Goal: Transaction & Acquisition: Book appointment/travel/reservation

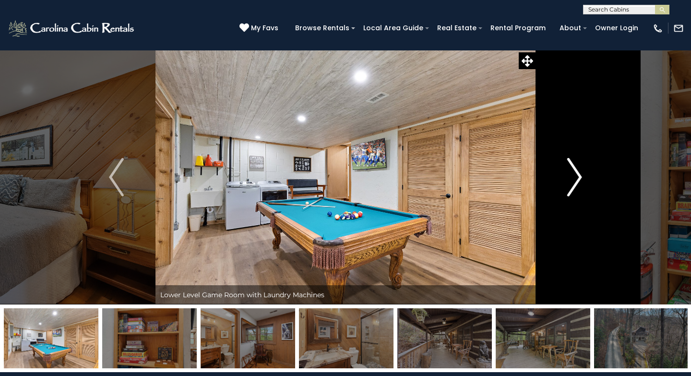
click at [575, 173] on img "Next" at bounding box center [574, 177] width 14 height 38
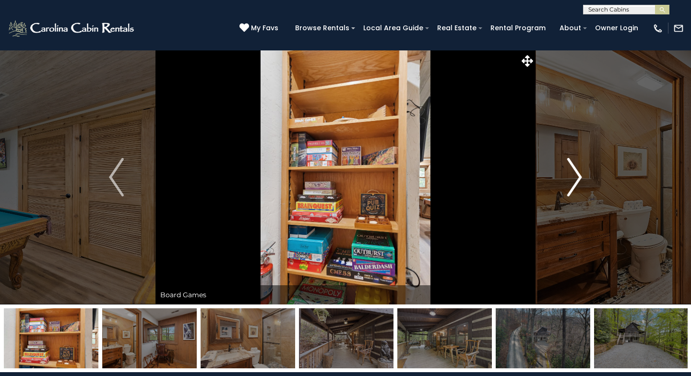
click at [575, 173] on img "Next" at bounding box center [574, 177] width 14 height 38
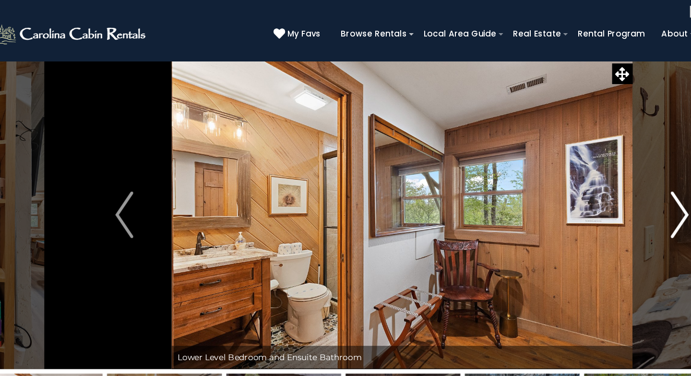
click at [577, 176] on img "Next" at bounding box center [574, 177] width 14 height 38
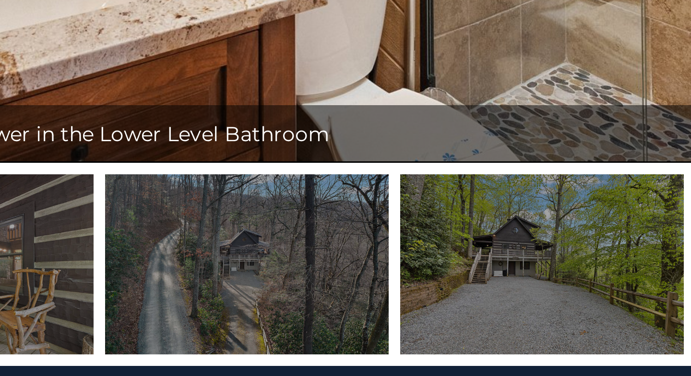
scroll to position [2, 0]
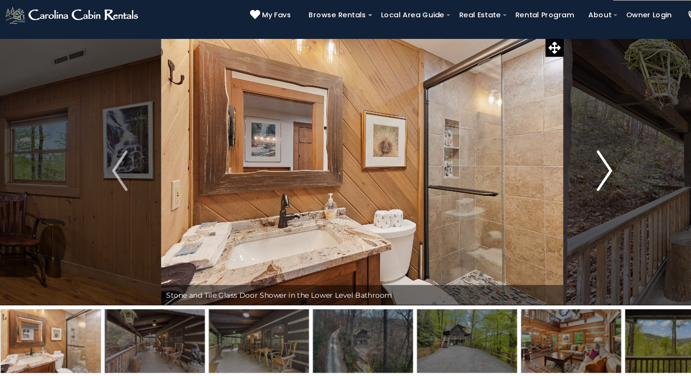
click at [575, 186] on img "Next" at bounding box center [574, 175] width 14 height 38
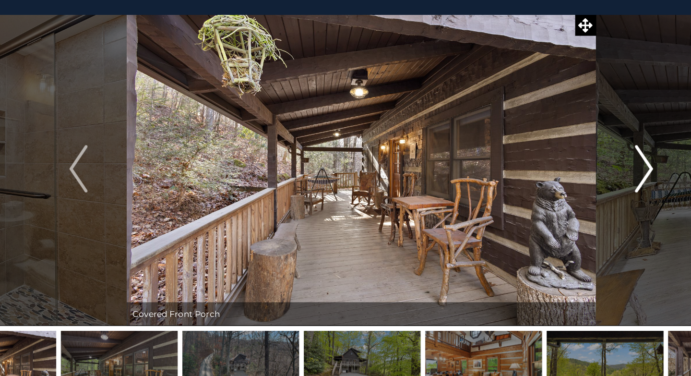
click at [574, 183] on img "Next" at bounding box center [574, 175] width 14 height 38
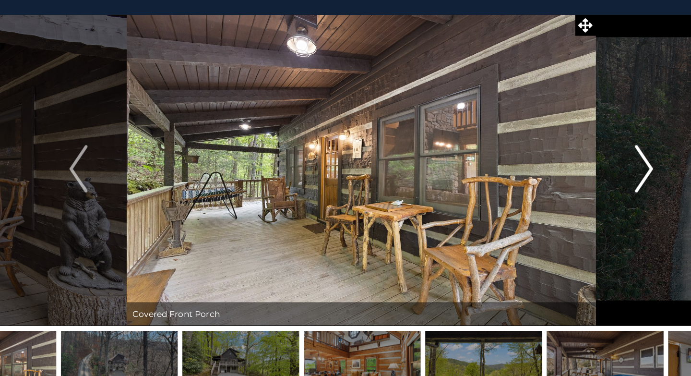
click at [575, 183] on img "Next" at bounding box center [574, 175] width 14 height 38
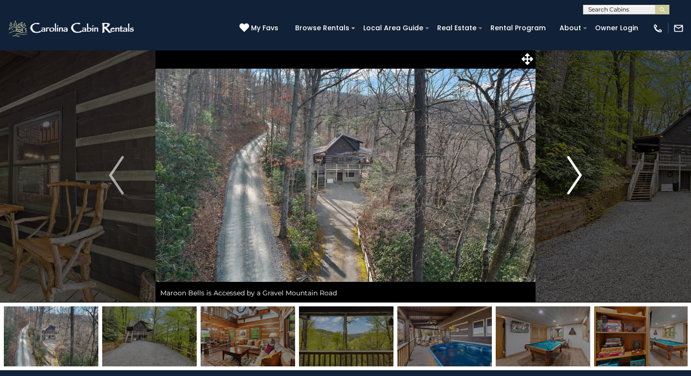
click at [581, 178] on img "Next" at bounding box center [574, 175] width 14 height 38
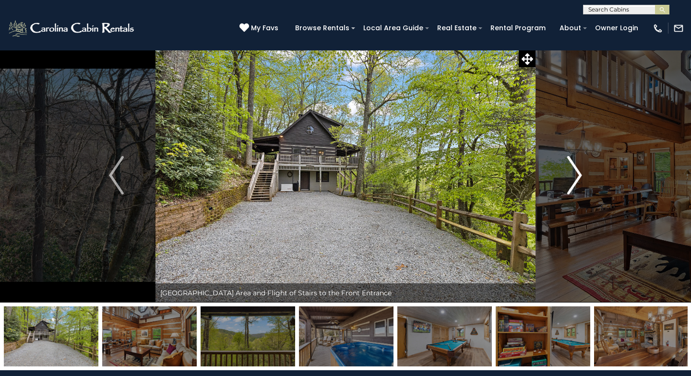
click at [581, 178] on img "Next" at bounding box center [574, 175] width 14 height 38
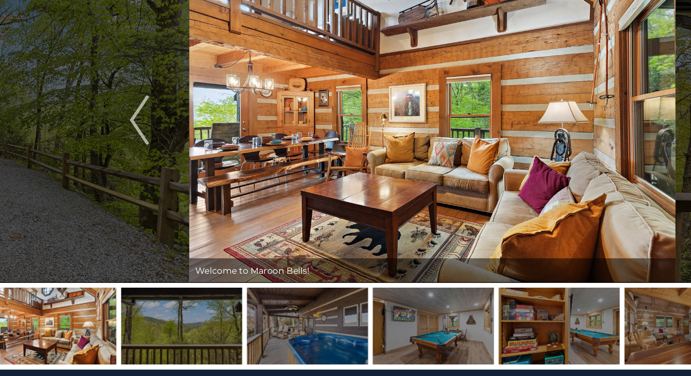
scroll to position [7, 0]
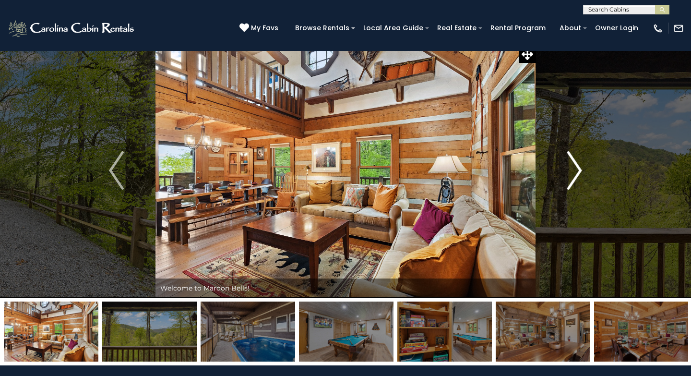
click at [573, 157] on img "Next" at bounding box center [574, 170] width 14 height 38
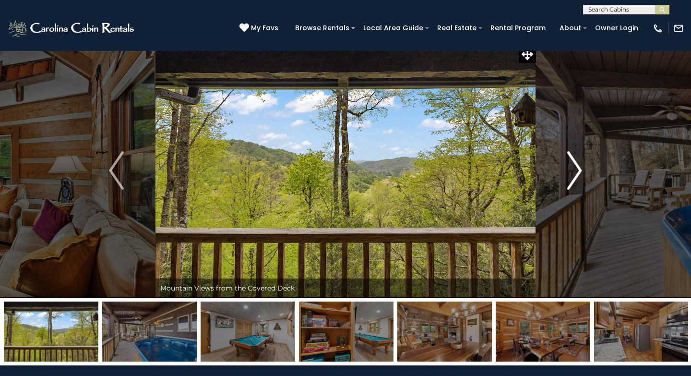
click at [573, 158] on img "Next" at bounding box center [574, 170] width 14 height 38
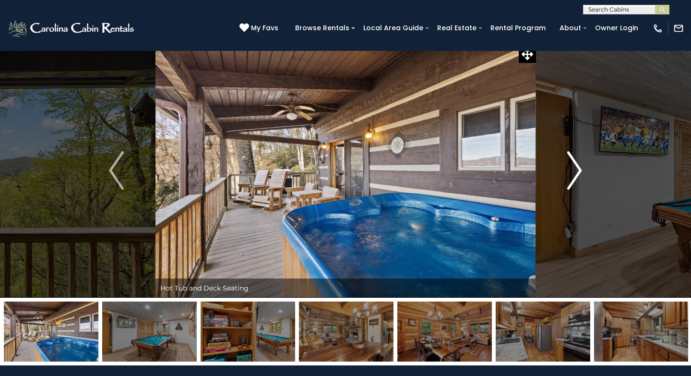
click at [573, 158] on img "Next" at bounding box center [574, 170] width 14 height 38
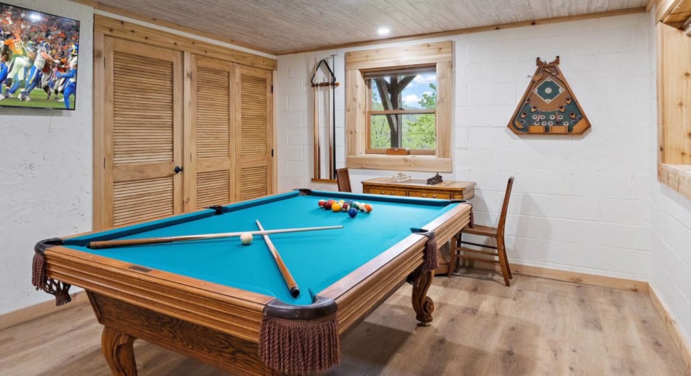
scroll to position [5, 0]
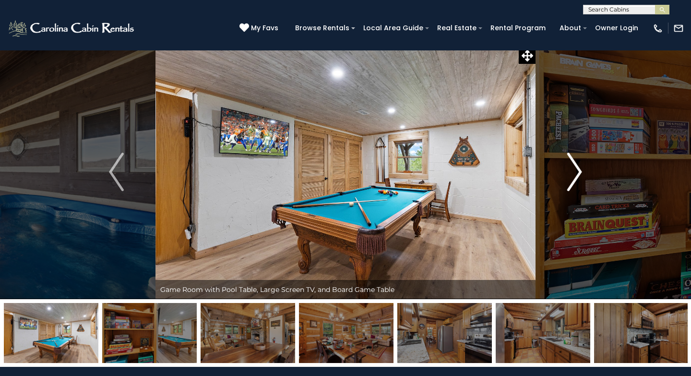
click at [576, 162] on img "Next" at bounding box center [574, 172] width 14 height 38
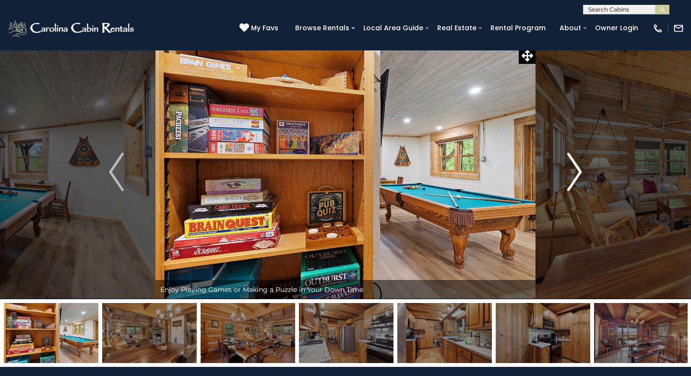
click at [576, 162] on img "Next" at bounding box center [574, 172] width 14 height 38
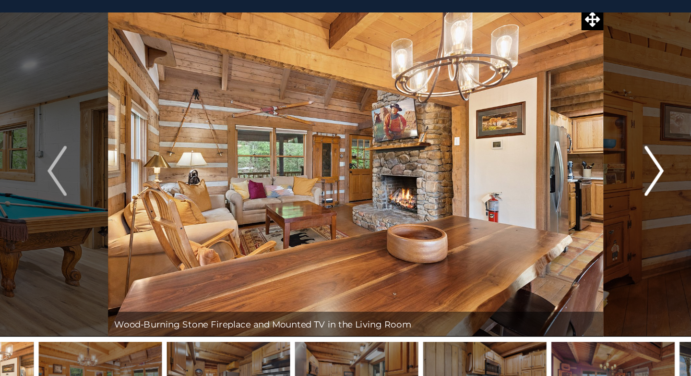
click at [579, 162] on img "Next" at bounding box center [574, 172] width 14 height 38
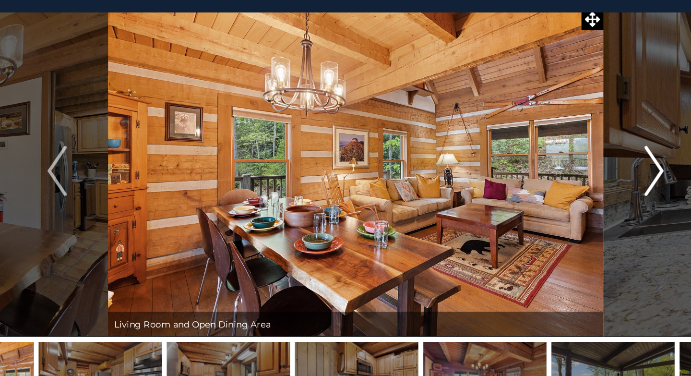
click at [576, 168] on img "Next" at bounding box center [574, 172] width 14 height 38
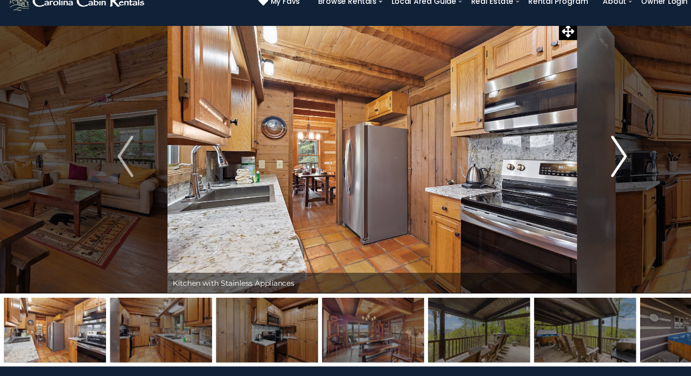
click at [576, 173] on img "Next" at bounding box center [574, 172] width 14 height 38
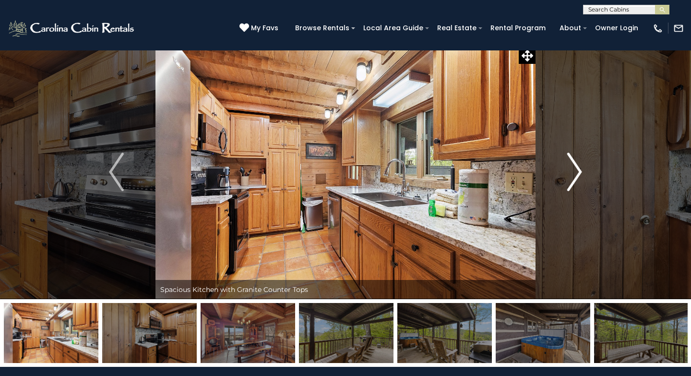
click at [572, 184] on img "Next" at bounding box center [574, 172] width 14 height 38
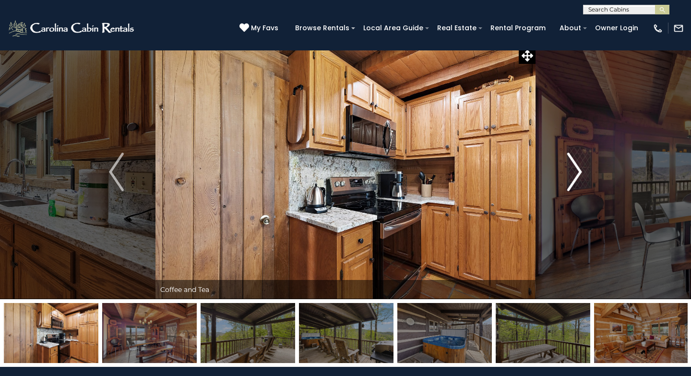
click at [572, 184] on img "Next" at bounding box center [574, 172] width 14 height 38
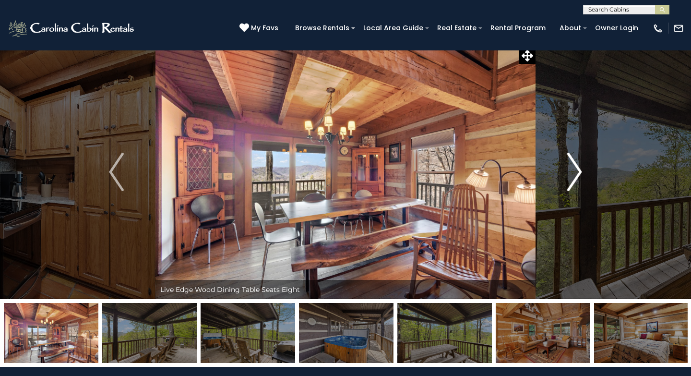
click at [577, 179] on img "Next" at bounding box center [574, 172] width 14 height 38
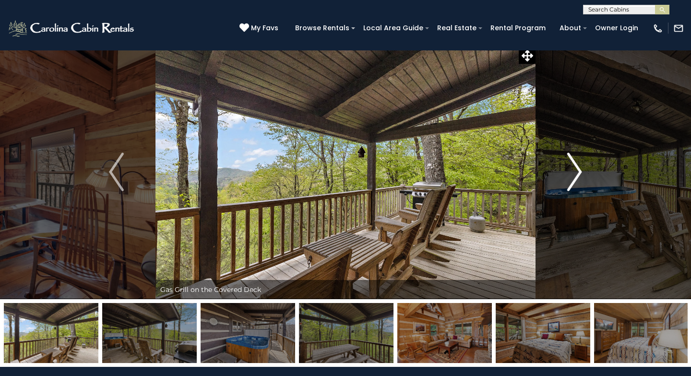
click at [577, 179] on img "Next" at bounding box center [574, 172] width 14 height 38
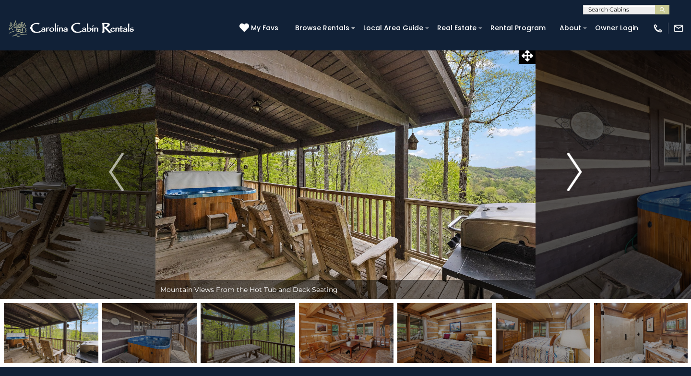
click at [577, 179] on img "Next" at bounding box center [574, 172] width 14 height 38
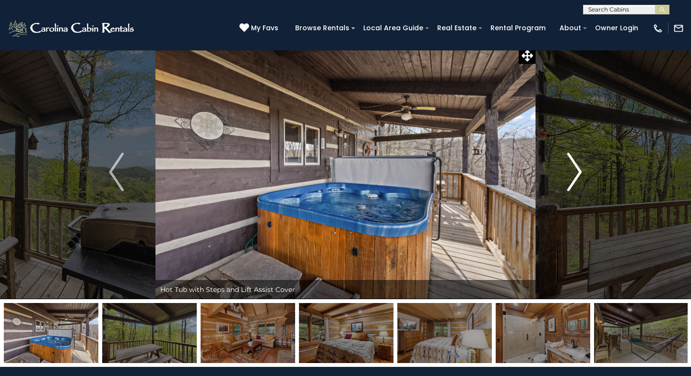
click at [577, 179] on img "Next" at bounding box center [574, 172] width 14 height 38
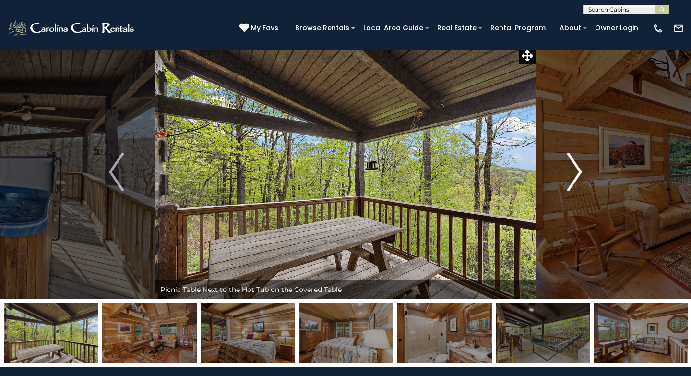
click at [577, 179] on img "Next" at bounding box center [574, 172] width 14 height 38
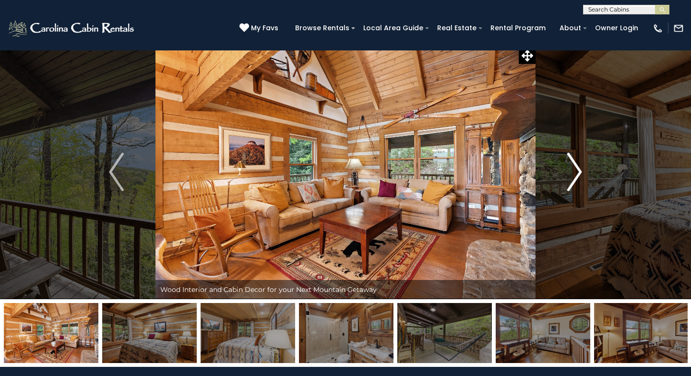
click at [582, 170] on button "Next" at bounding box center [575, 172] width 78 height 254
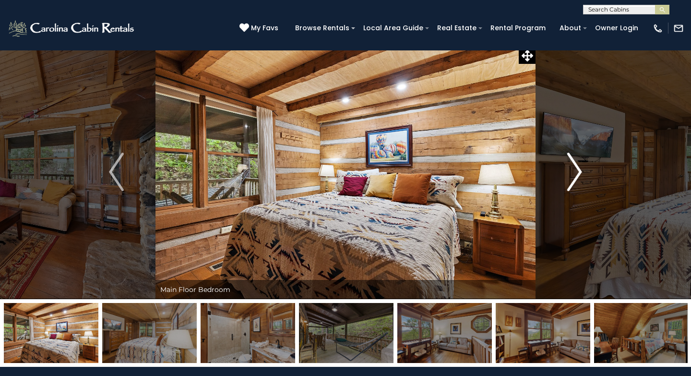
click at [580, 170] on img "Next" at bounding box center [574, 172] width 14 height 38
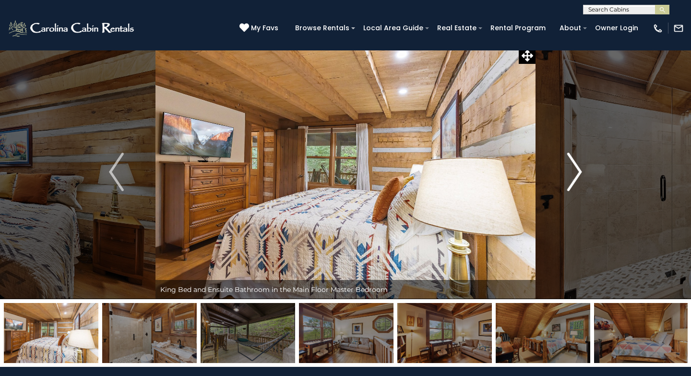
click at [580, 170] on img "Next" at bounding box center [574, 172] width 14 height 38
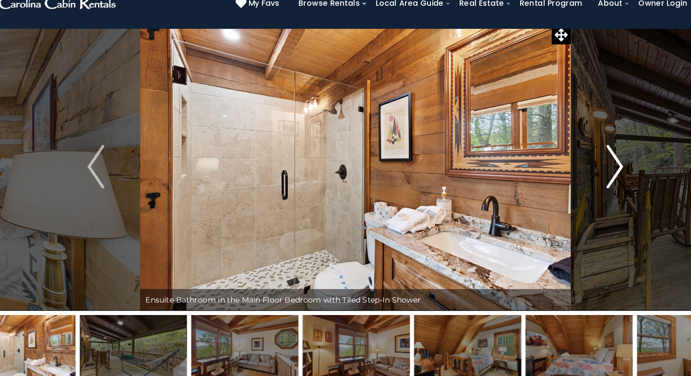
click at [575, 175] on img "Next" at bounding box center [574, 172] width 14 height 38
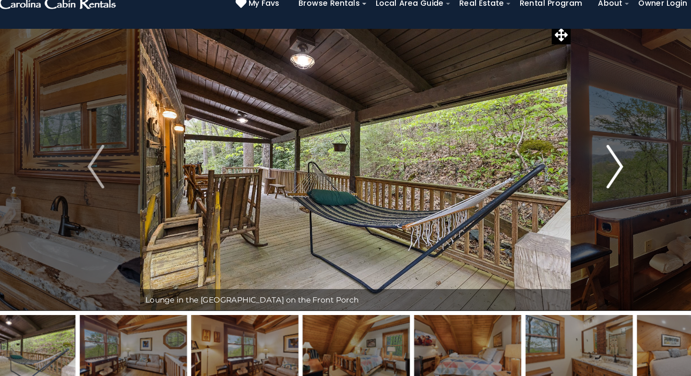
click at [575, 175] on img "Next" at bounding box center [574, 172] width 14 height 38
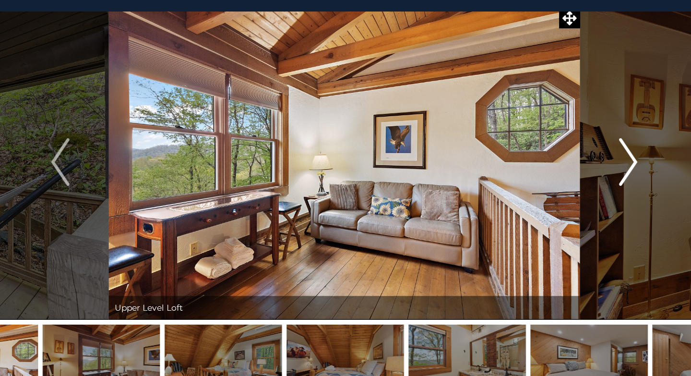
click at [572, 182] on img "Next" at bounding box center [574, 172] width 14 height 38
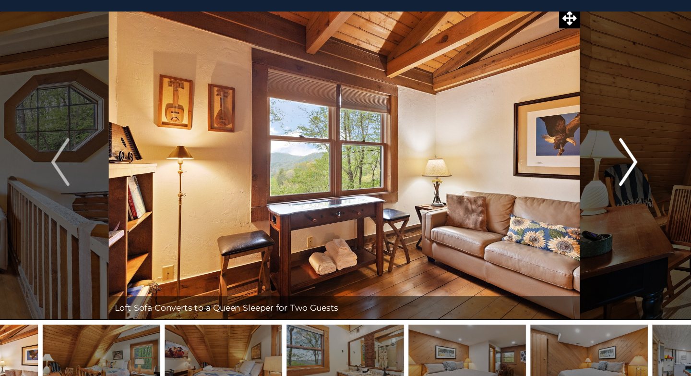
click at [572, 182] on img "Next" at bounding box center [574, 172] width 14 height 38
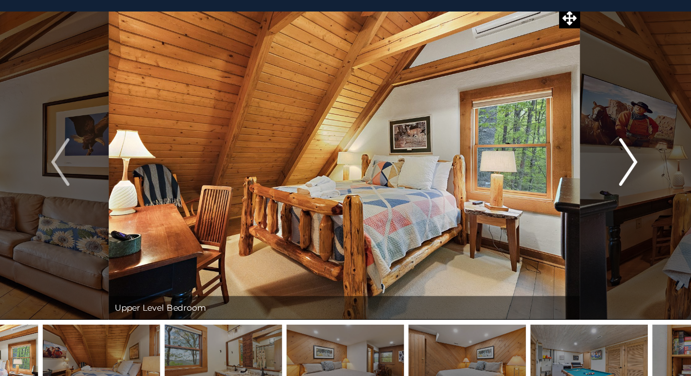
click at [572, 182] on img "Next" at bounding box center [574, 172] width 14 height 38
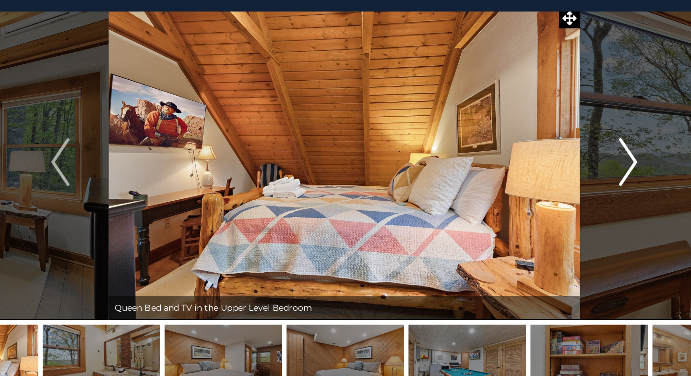
click at [572, 182] on img "Next" at bounding box center [574, 172] width 14 height 38
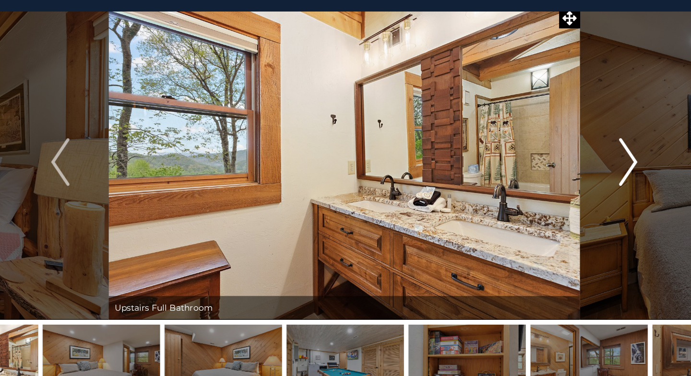
click at [572, 182] on img "Next" at bounding box center [574, 172] width 14 height 38
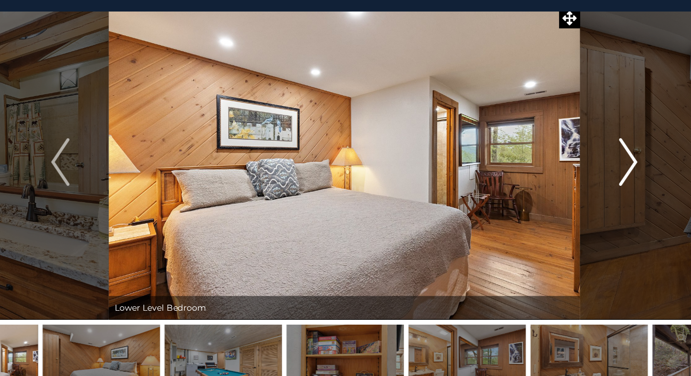
click at [572, 184] on img "Next" at bounding box center [574, 172] width 14 height 38
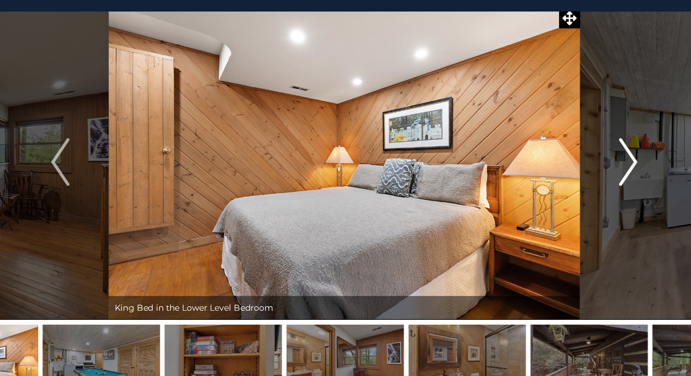
click at [572, 184] on img "Next" at bounding box center [574, 172] width 14 height 38
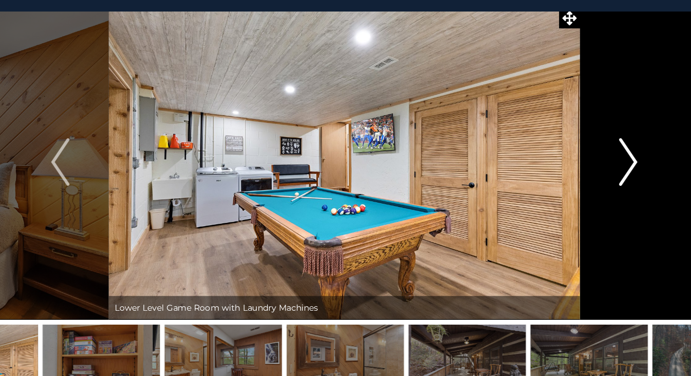
click at [572, 184] on img "Next" at bounding box center [574, 172] width 14 height 38
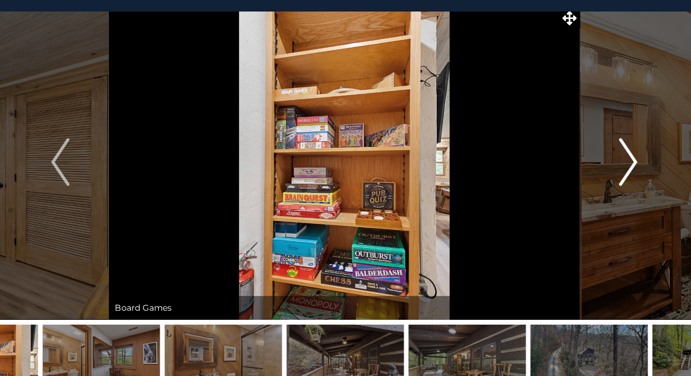
click at [572, 184] on img "Next" at bounding box center [574, 172] width 14 height 38
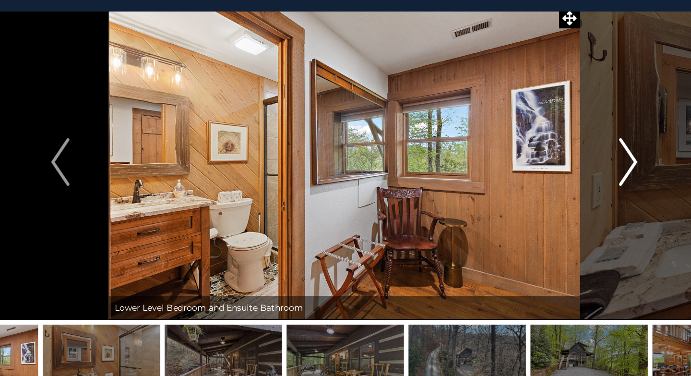
click at [572, 184] on img "Next" at bounding box center [574, 172] width 14 height 38
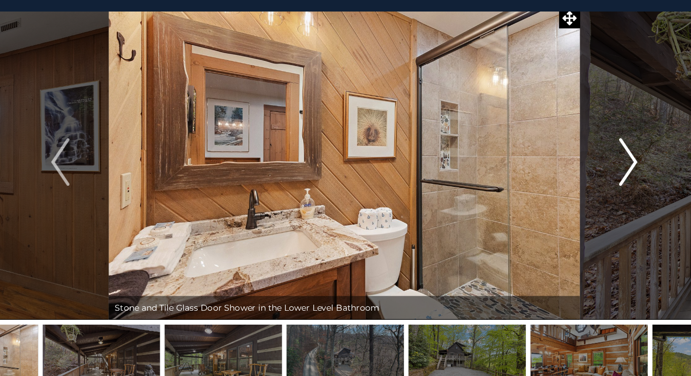
click at [572, 184] on img "Next" at bounding box center [574, 172] width 14 height 38
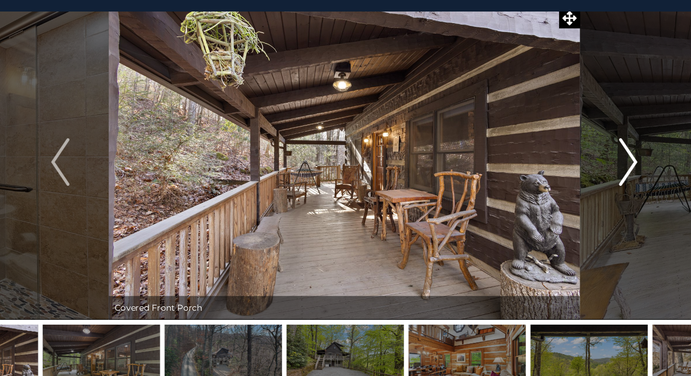
click at [572, 184] on img "Next" at bounding box center [574, 172] width 14 height 38
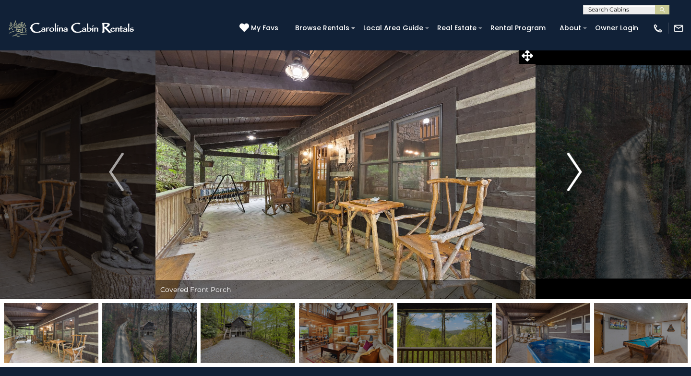
click at [577, 179] on img "Next" at bounding box center [574, 172] width 14 height 38
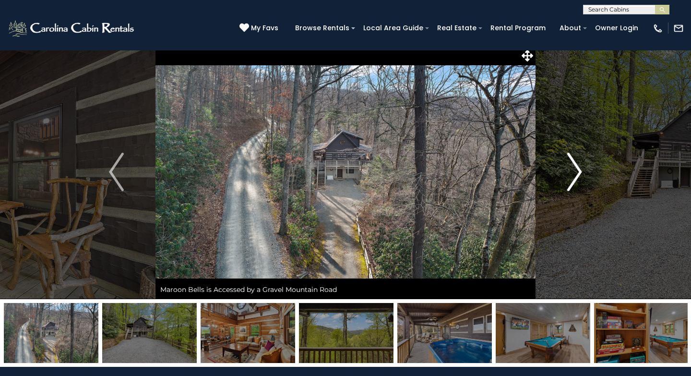
click at [577, 179] on img "Next" at bounding box center [574, 172] width 14 height 38
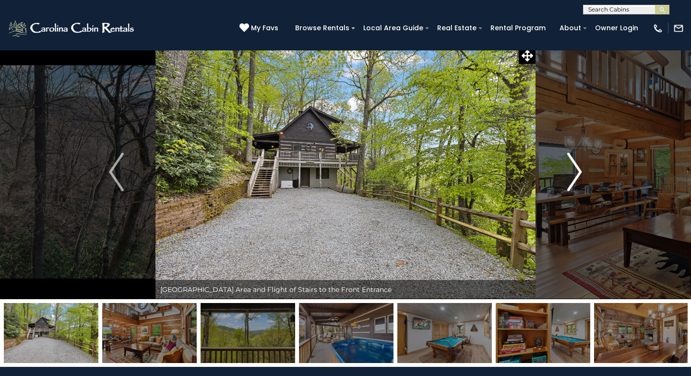
click at [577, 179] on img "Next" at bounding box center [574, 172] width 14 height 38
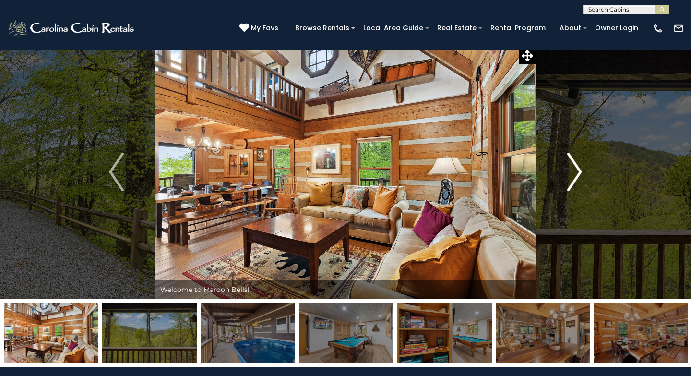
click at [577, 179] on img "Next" at bounding box center [574, 172] width 14 height 38
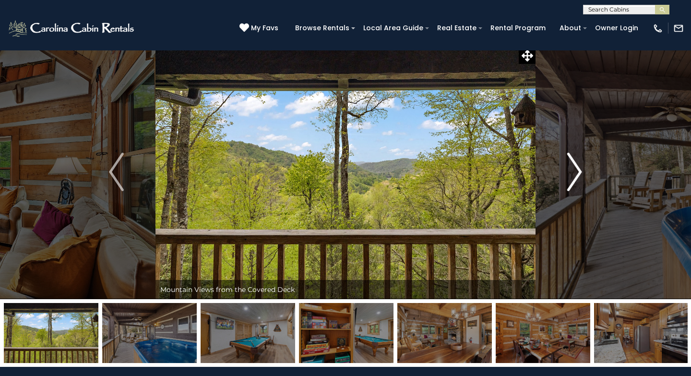
click at [577, 179] on img "Next" at bounding box center [574, 172] width 14 height 38
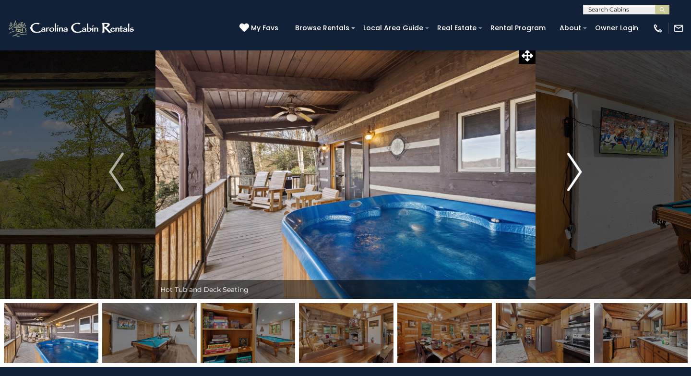
click at [577, 179] on img "Next" at bounding box center [574, 172] width 14 height 38
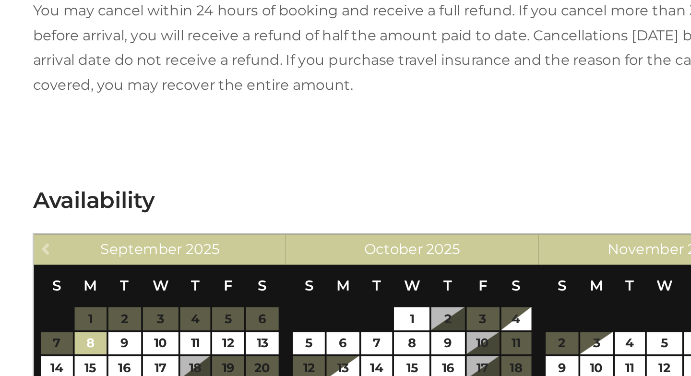
scroll to position [1829, 0]
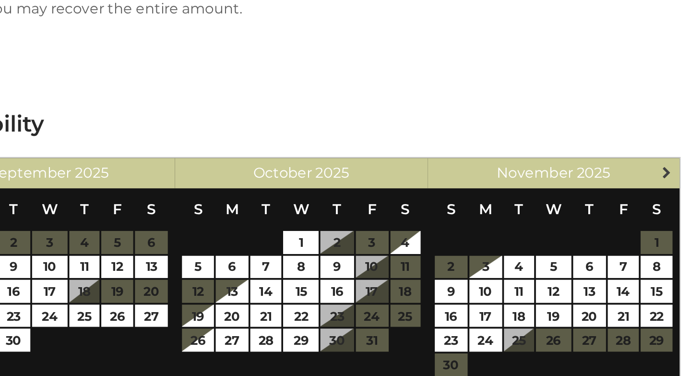
click at [430, 262] on span "Next" at bounding box center [429, 266] width 8 height 8
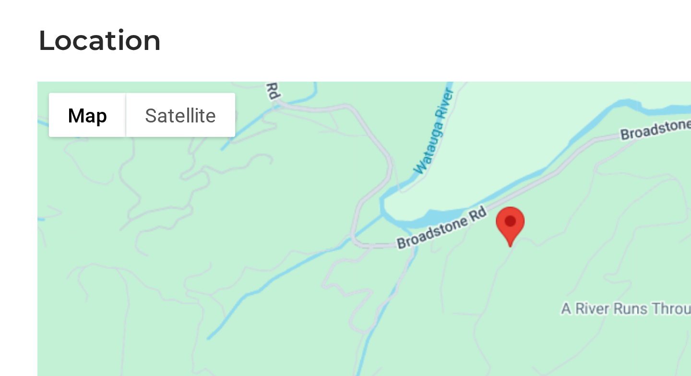
scroll to position [2354, 0]
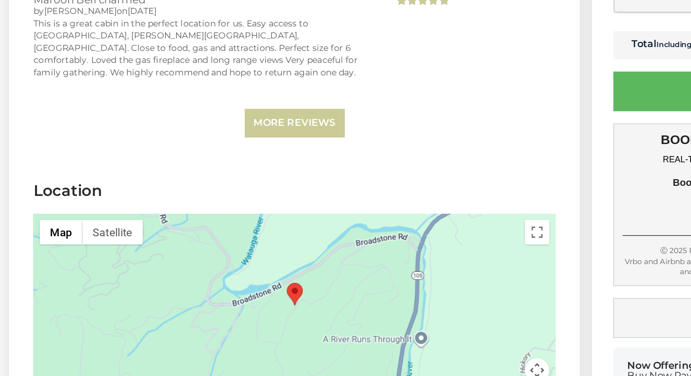
click at [259, 273] on div at bounding box center [231, 320] width 410 height 144
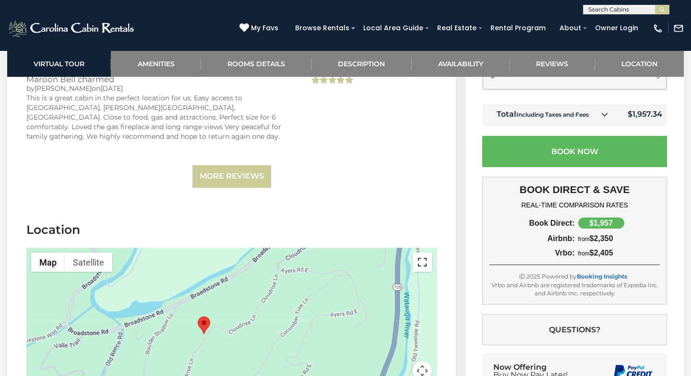
click at [427, 252] on button "Toggle fullscreen view" at bounding box center [422, 261] width 19 height 19
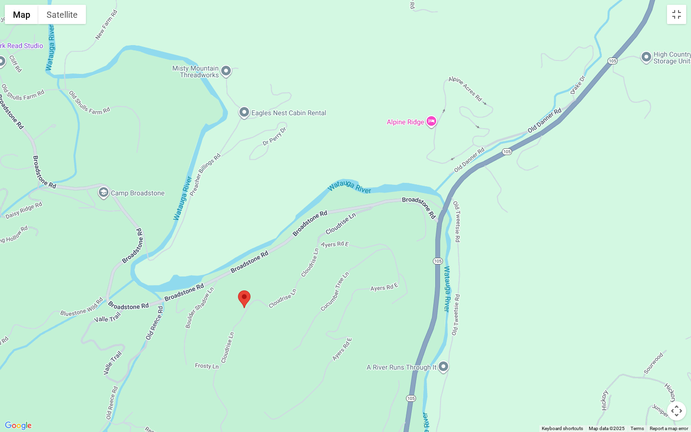
drag, startPoint x: 277, startPoint y: 269, endPoint x: 203, endPoint y: 343, distance: 105.2
click at [203, 343] on div at bounding box center [345, 216] width 691 height 432
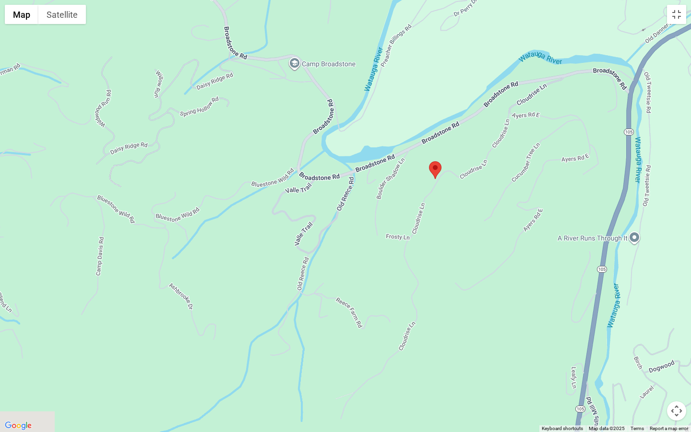
drag, startPoint x: 238, startPoint y: 166, endPoint x: 429, endPoint y: 38, distance: 229.8
click at [429, 38] on div at bounding box center [345, 216] width 691 height 432
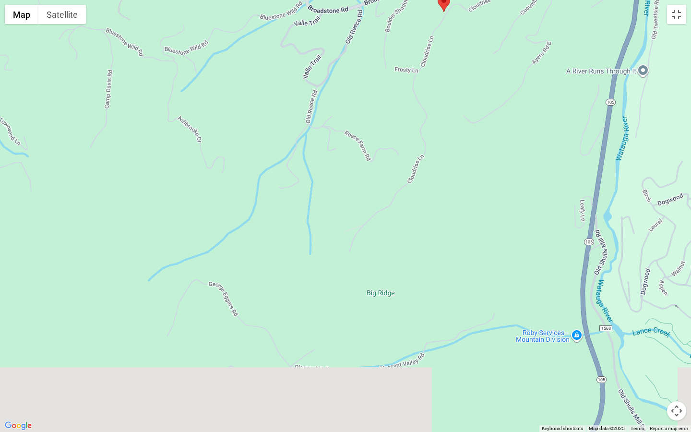
drag, startPoint x: 302, startPoint y: 260, endPoint x: 311, endPoint y: 89, distance: 171.1
click at [311, 89] on div at bounding box center [345, 216] width 691 height 432
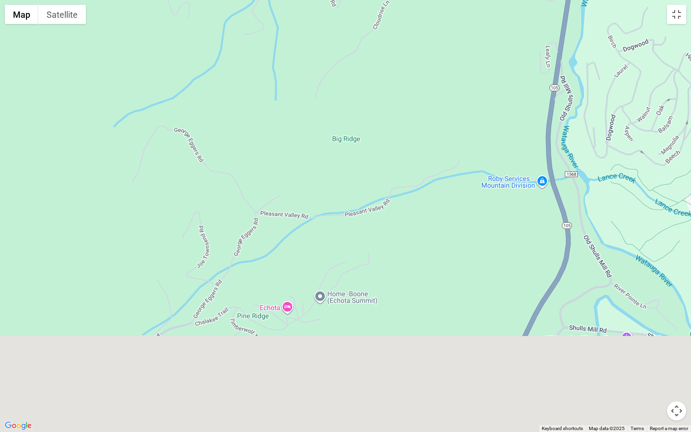
drag, startPoint x: 434, startPoint y: 251, endPoint x: 398, endPoint y: 96, distance: 158.6
click at [398, 96] on div at bounding box center [345, 216] width 691 height 432
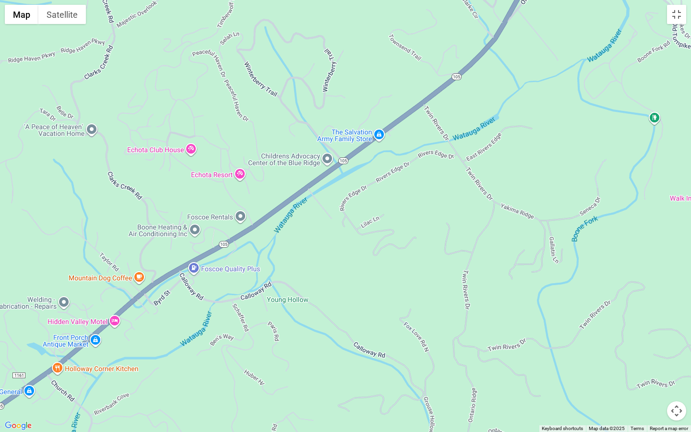
drag, startPoint x: 338, startPoint y: 120, endPoint x: 393, endPoint y: 47, distance: 90.8
click at [393, 47] on div at bounding box center [345, 216] width 691 height 432
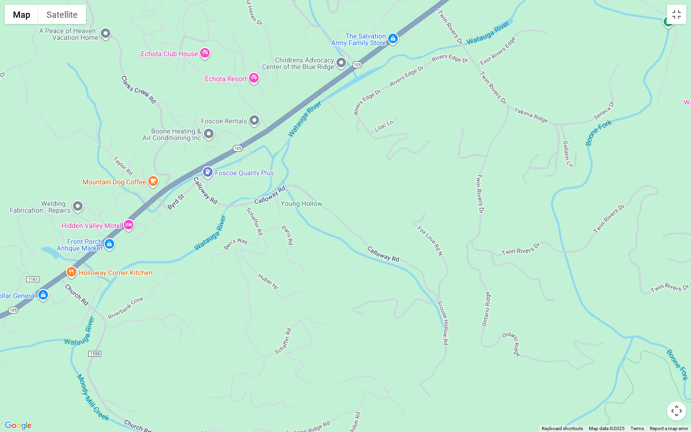
drag, startPoint x: 247, startPoint y: 249, endPoint x: 266, endPoint y: 146, distance: 103.9
click at [266, 146] on div at bounding box center [345, 216] width 691 height 432
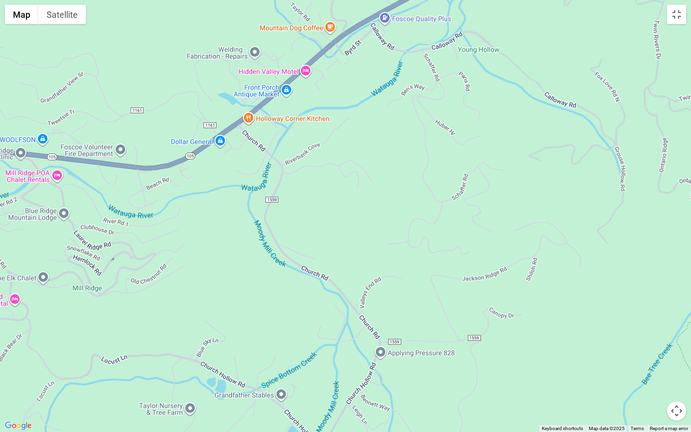
drag, startPoint x: 255, startPoint y: 190, endPoint x: 406, endPoint y: 105, distance: 172.8
click at [406, 105] on div at bounding box center [345, 216] width 691 height 432
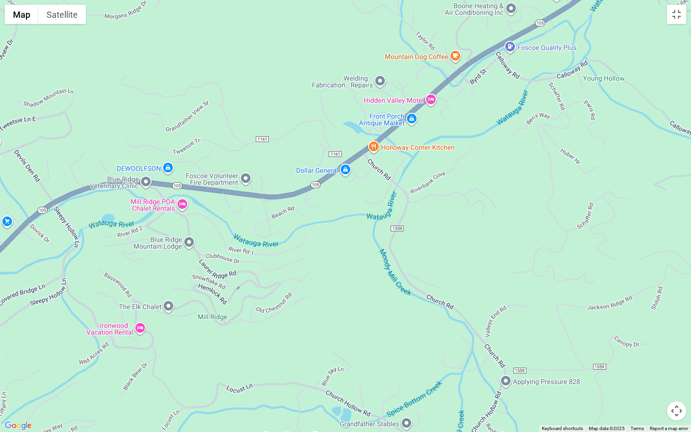
drag, startPoint x: 247, startPoint y: 148, endPoint x: 373, endPoint y: 177, distance: 129.5
click at [373, 177] on div at bounding box center [345, 216] width 691 height 432
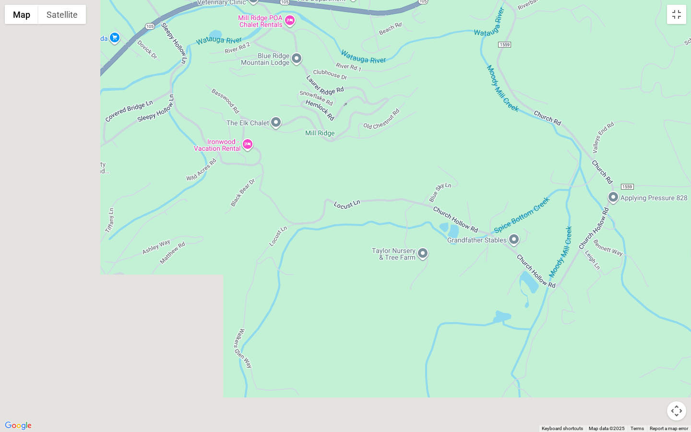
drag, startPoint x: 452, startPoint y: 246, endPoint x: 565, endPoint y: 60, distance: 218.4
click at [565, 60] on div at bounding box center [345, 216] width 691 height 432
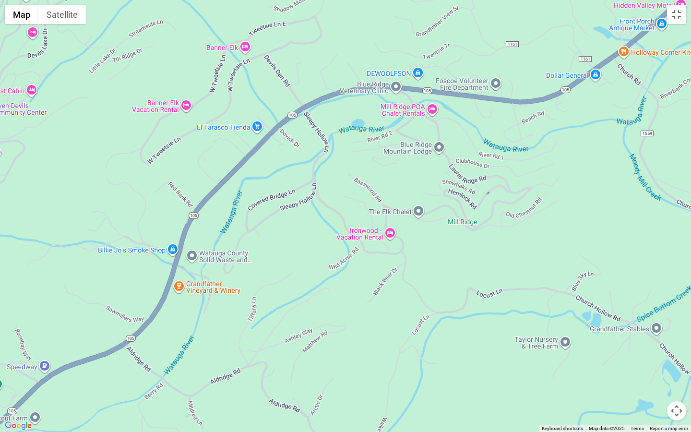
drag, startPoint x: 396, startPoint y: 125, endPoint x: 501, endPoint y: 233, distance: 150.7
click at [501, 233] on div at bounding box center [345, 216] width 691 height 432
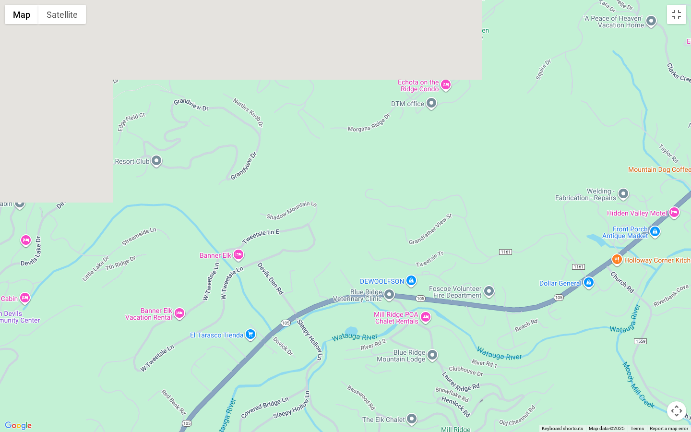
drag, startPoint x: 395, startPoint y: 94, endPoint x: 388, endPoint y: 303, distance: 208.9
click at [388, 303] on div at bounding box center [345, 216] width 691 height 432
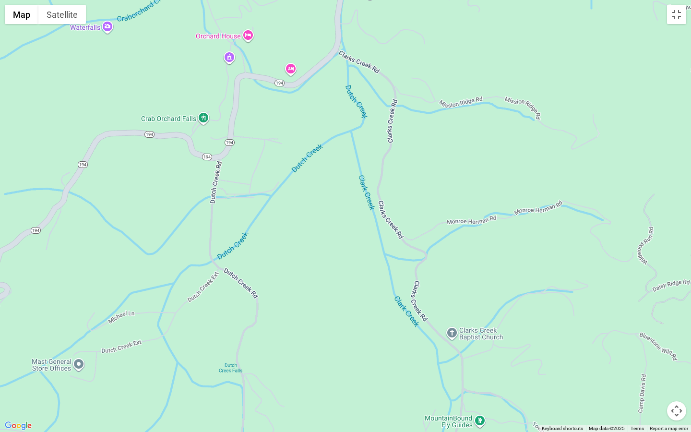
drag, startPoint x: 351, startPoint y: 192, endPoint x: 268, endPoint y: 391, distance: 215.6
click at [268, 375] on div at bounding box center [345, 216] width 691 height 432
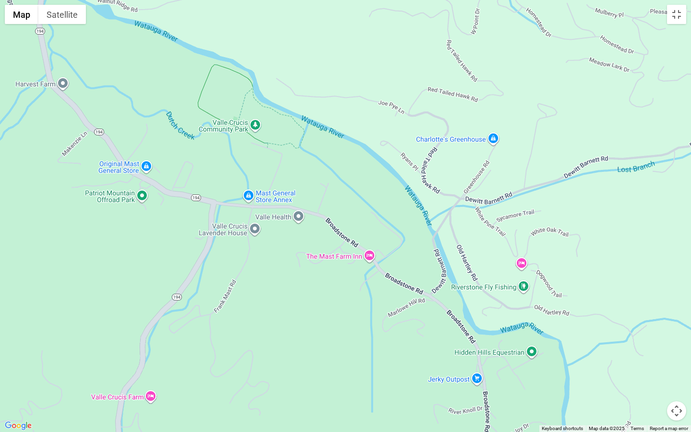
drag, startPoint x: 304, startPoint y: 239, endPoint x: 223, endPoint y: 289, distance: 95.1
click at [223, 289] on div at bounding box center [345, 216] width 691 height 432
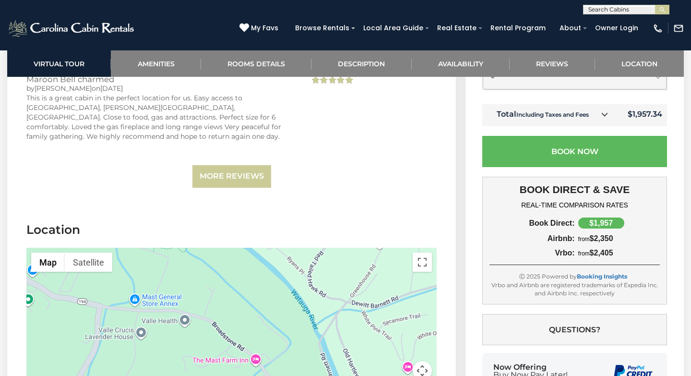
click at [256, 280] on div at bounding box center [231, 320] width 410 height 144
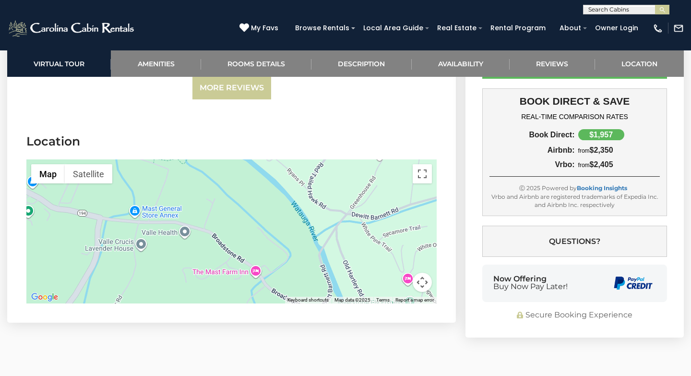
scroll to position [2455, 0]
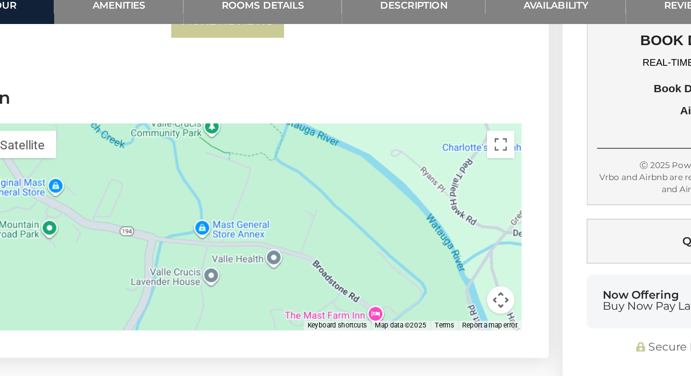
drag, startPoint x: 214, startPoint y: 167, endPoint x: 294, endPoint y: 188, distance: 82.9
click at [294, 188] on div at bounding box center [231, 218] width 410 height 144
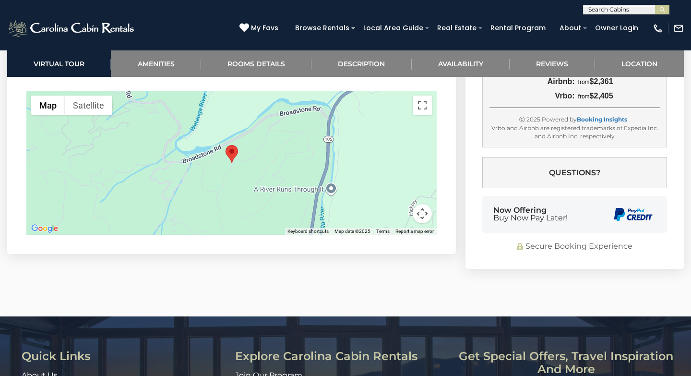
scroll to position [2475, 0]
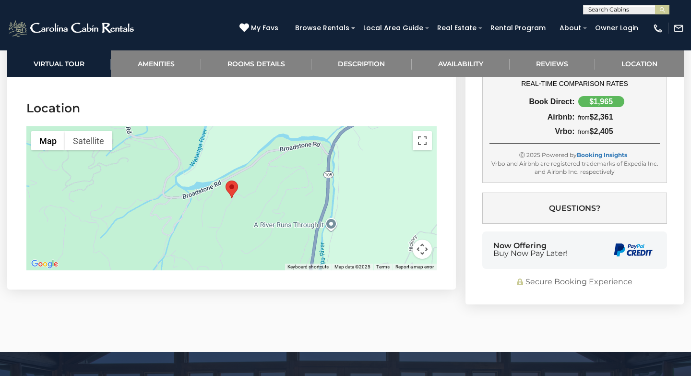
click at [278, 162] on div at bounding box center [231, 198] width 410 height 144
click at [424, 131] on button "Toggle fullscreen view" at bounding box center [422, 140] width 19 height 19
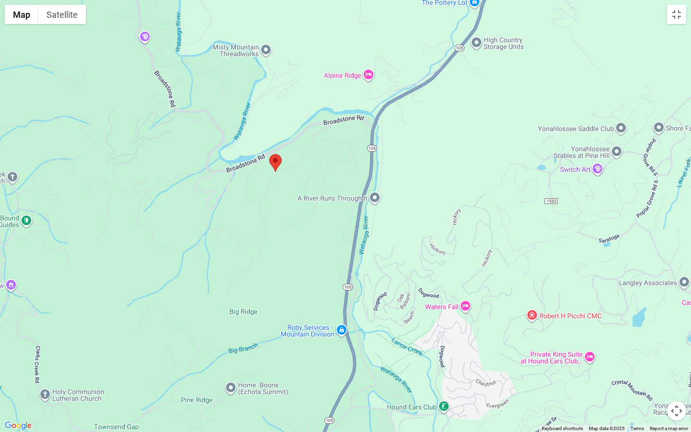
drag, startPoint x: 440, startPoint y: 386, endPoint x: 369, endPoint y: 341, distance: 84.4
click at [369, 341] on div at bounding box center [345, 216] width 691 height 432
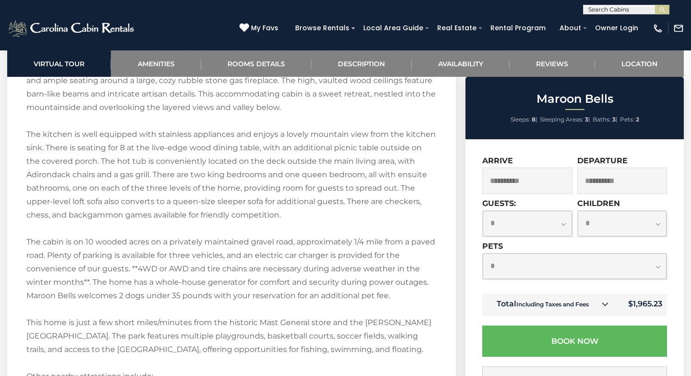
scroll to position [1408, 0]
click at [623, 10] on input "text" at bounding box center [626, 12] width 84 height 10
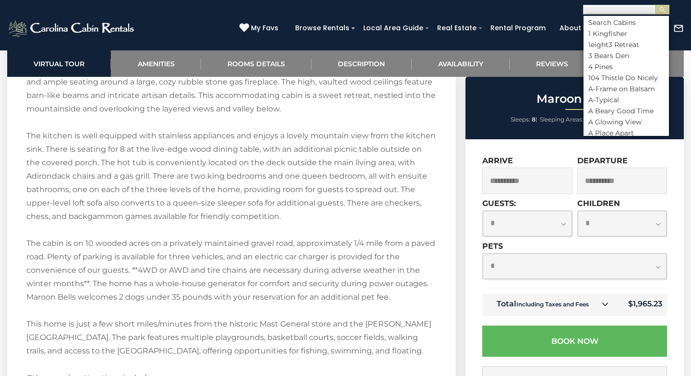
scroll to position [0, 0]
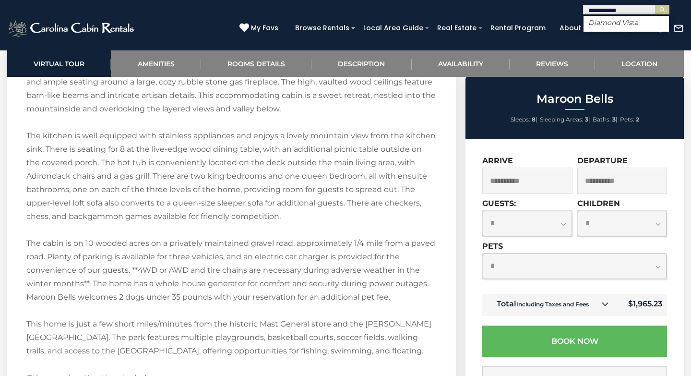
type input "**********"
click at [618, 24] on em "Diamond Vista" at bounding box center [613, 22] width 50 height 9
click at [645, 11] on input "text" at bounding box center [626, 11] width 84 height 10
click at [655, 5] on button "submit" at bounding box center [662, 10] width 14 height 10
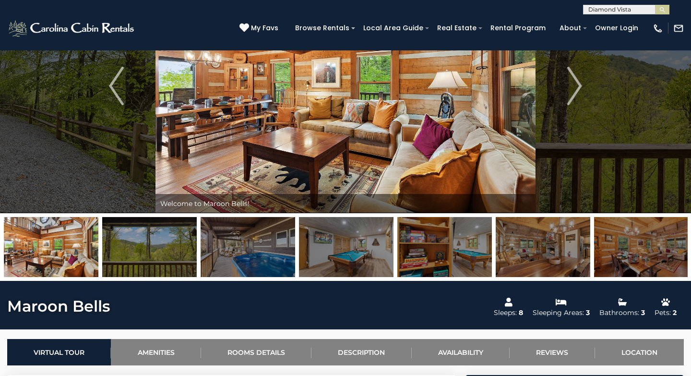
scroll to position [59, 0]
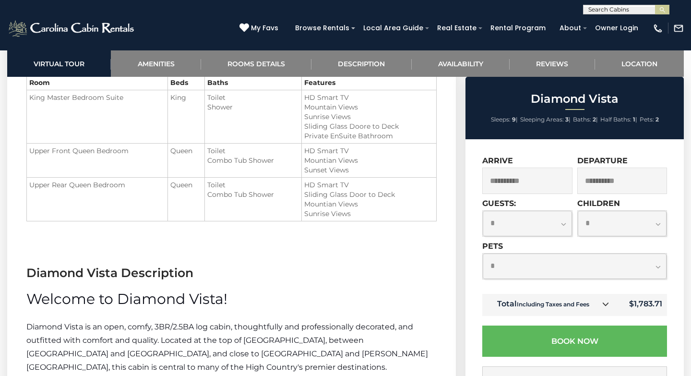
scroll to position [1152, 0]
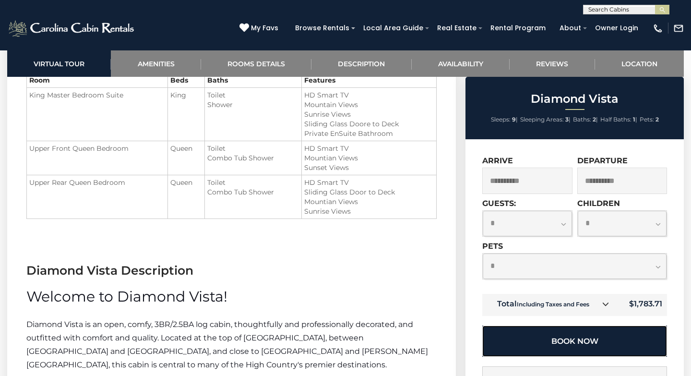
click at [549, 339] on button "Book Now" at bounding box center [574, 340] width 185 height 31
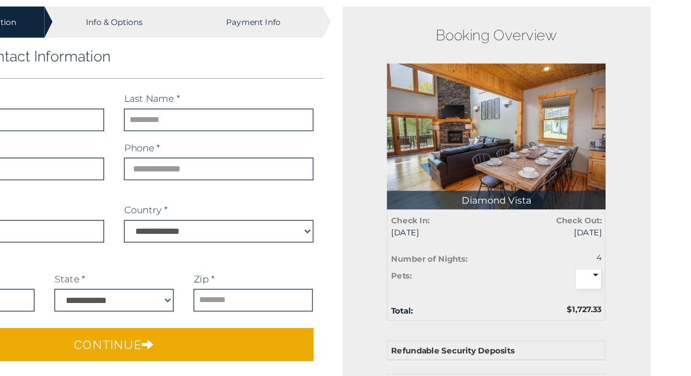
click at [577, 261] on select "* * *" at bounding box center [573, 257] width 19 height 15
click at [575, 258] on select "* * *" at bounding box center [573, 257] width 19 height 15
select select "*"
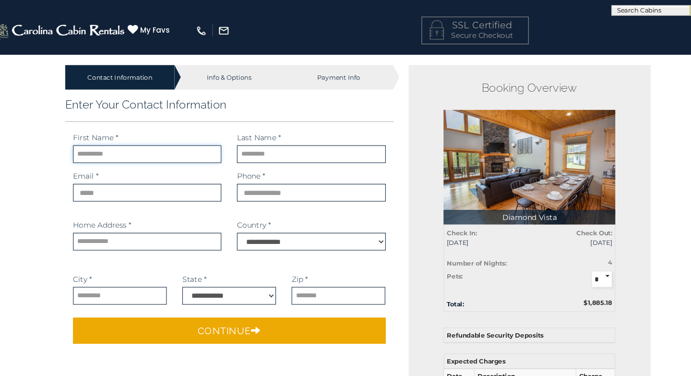
click at [183, 142] on input "text" at bounding box center [154, 142] width 137 height 16
type input "*****"
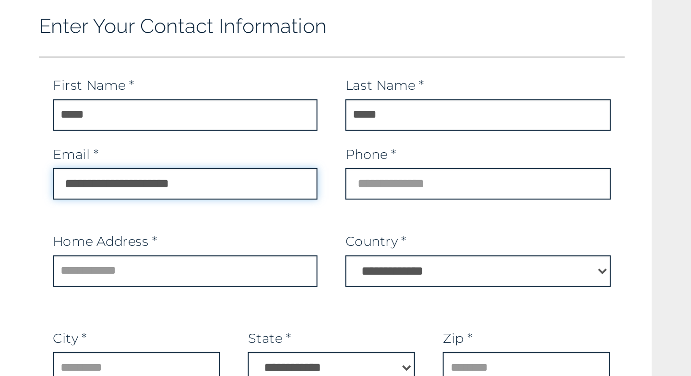
type input "**********"
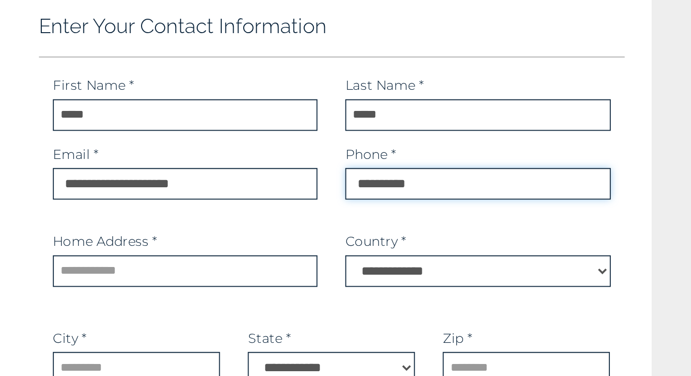
type input "**********"
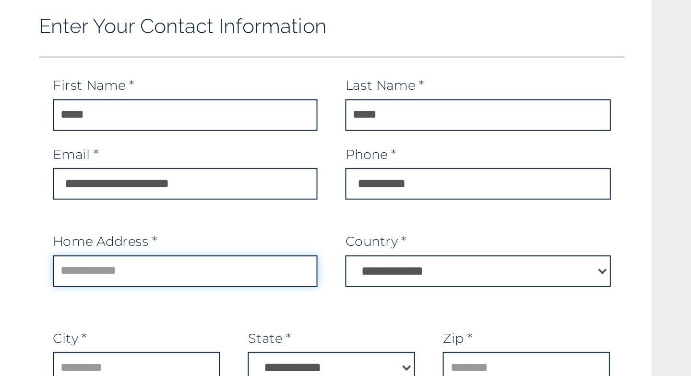
click at [135, 222] on input "text" at bounding box center [154, 223] width 137 height 16
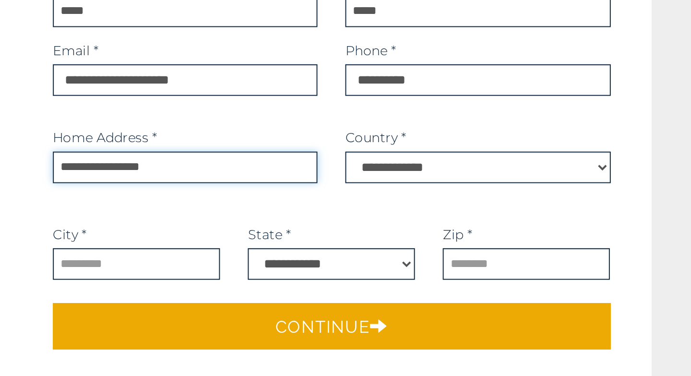
type input "**********"
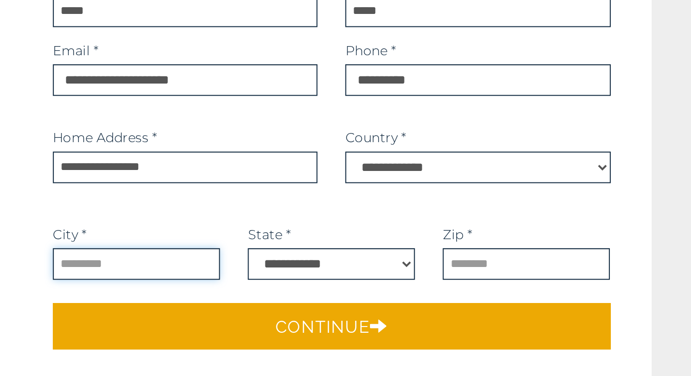
click at [145, 270] on input "text" at bounding box center [129, 272] width 86 height 16
type input "**********"
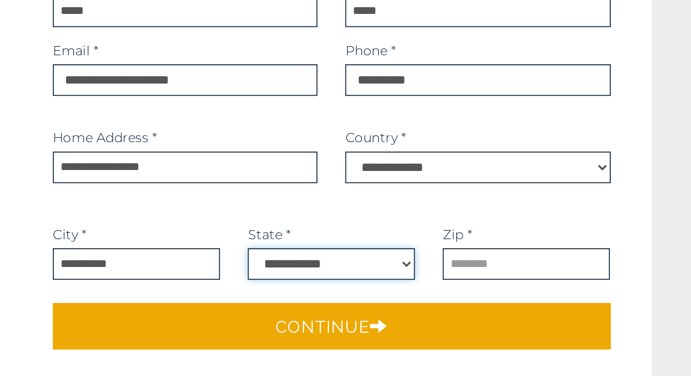
click at [221, 273] on select "**********" at bounding box center [230, 272] width 86 height 16
select select "**"
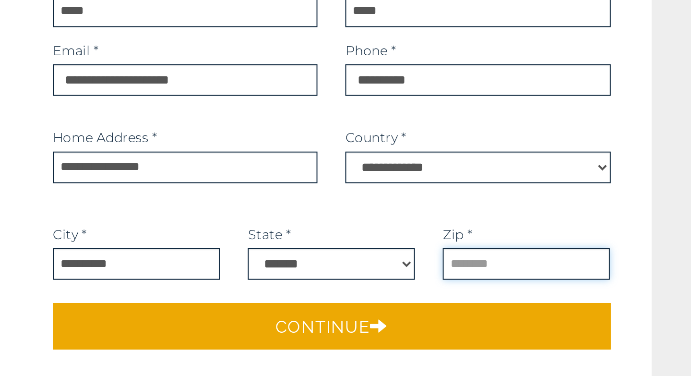
click at [302, 271] on input "text" at bounding box center [331, 272] width 86 height 16
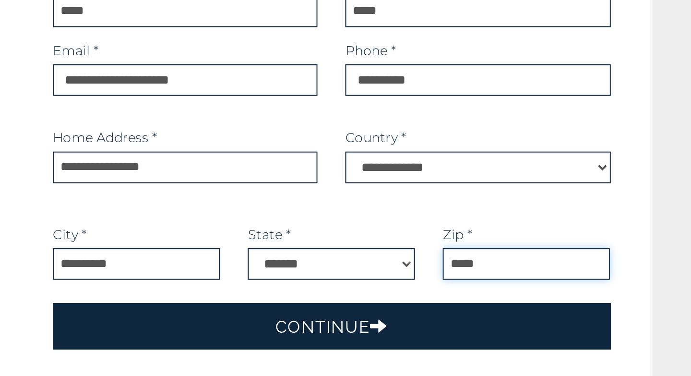
type input "*****"
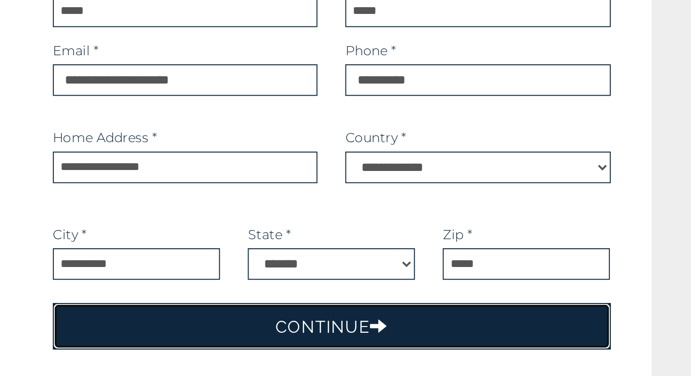
click at [282, 309] on button "Continue" at bounding box center [230, 305] width 288 height 24
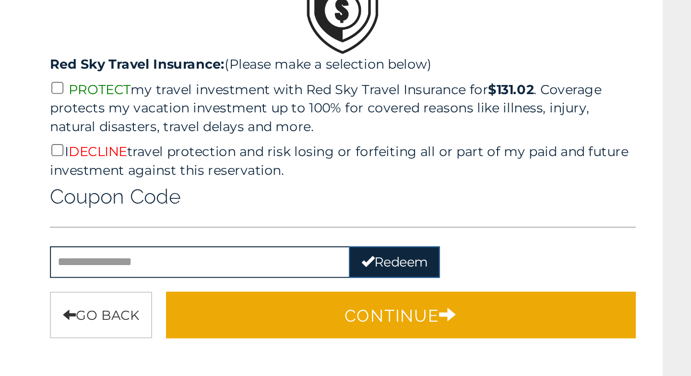
scroll to position [106, 0]
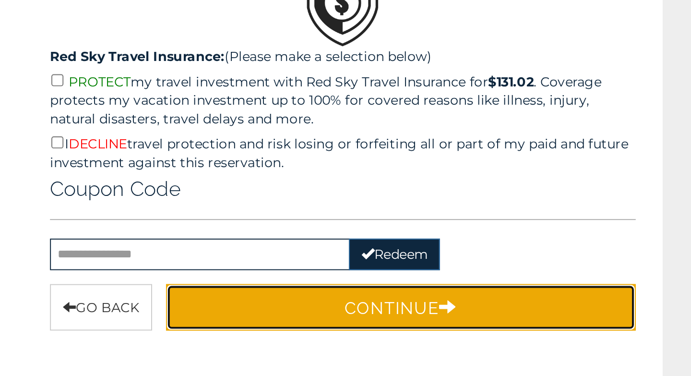
click at [261, 337] on button "Continue" at bounding box center [260, 340] width 243 height 24
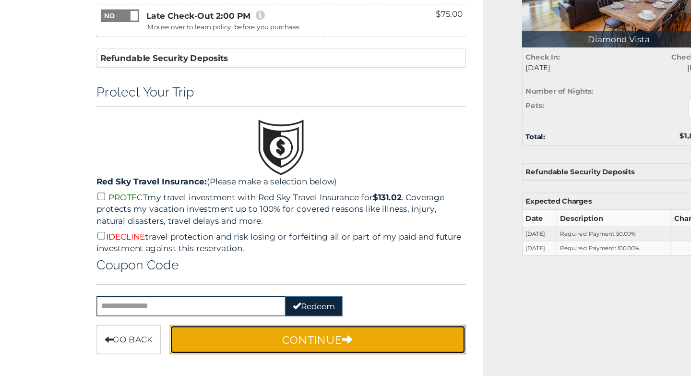
click at [296, 339] on button "Continue" at bounding box center [260, 340] width 243 height 24
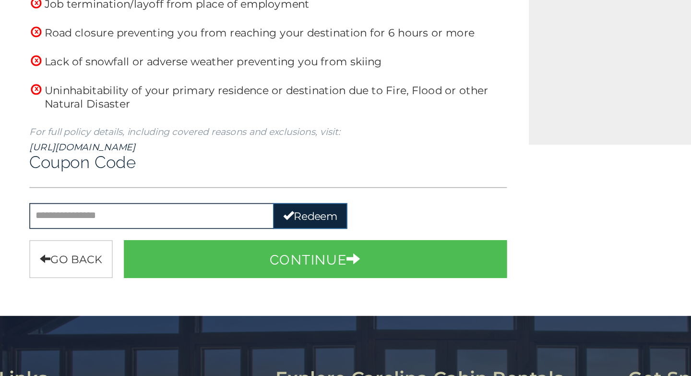
scroll to position [315, 0]
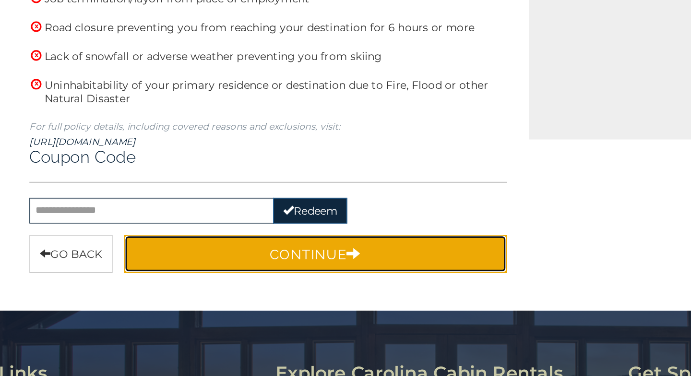
click at [277, 298] on button "Continue" at bounding box center [260, 298] width 243 height 24
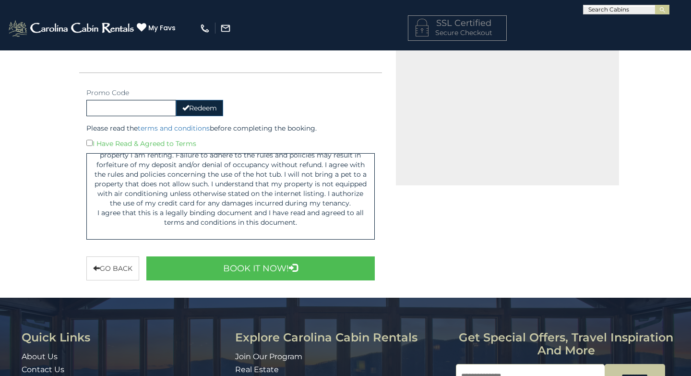
scroll to position [357, 0]
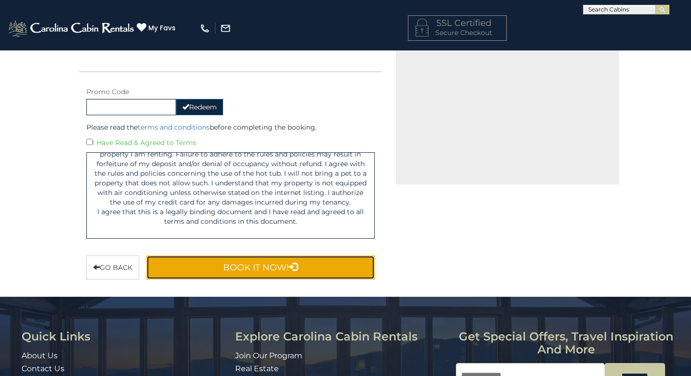
click at [271, 270] on button "Book It Now!" at bounding box center [260, 267] width 228 height 24
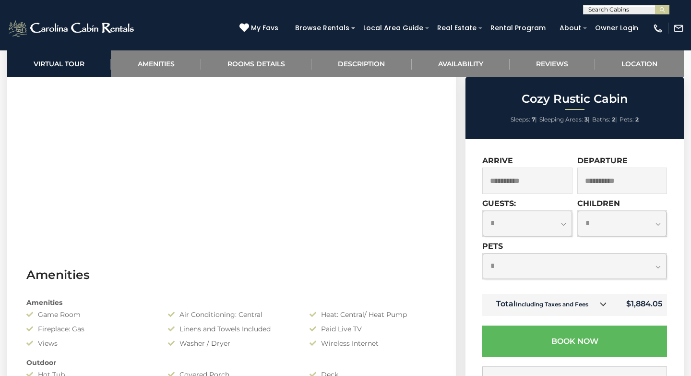
click at [521, 178] on input "**********" at bounding box center [527, 181] width 90 height 26
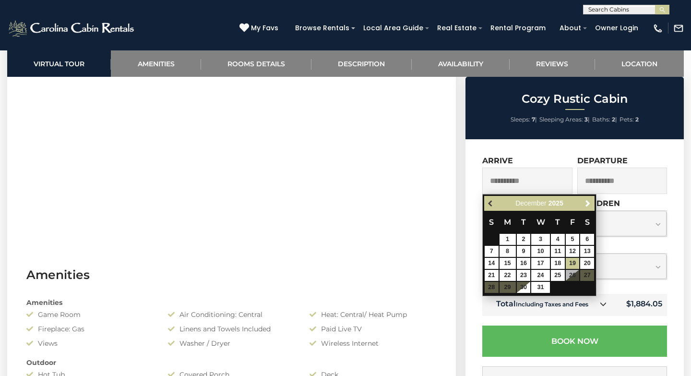
click at [491, 203] on span "Previous" at bounding box center [491, 204] width 8 height 8
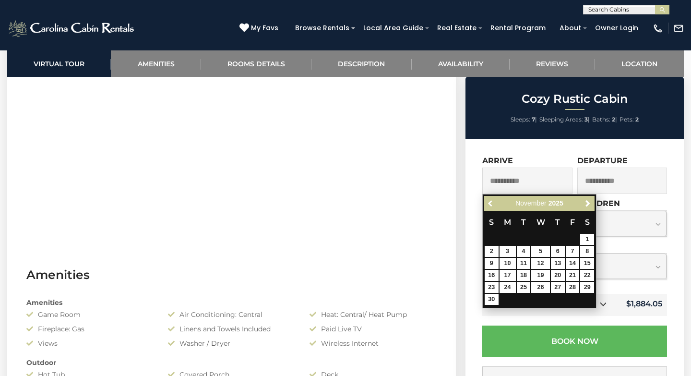
click at [491, 203] on span "Previous" at bounding box center [491, 204] width 8 height 8
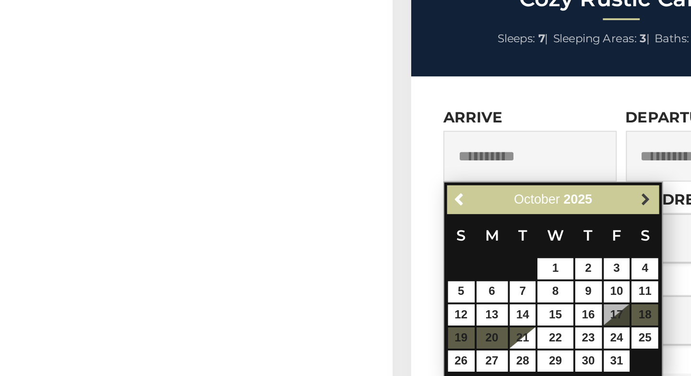
click at [587, 202] on span "Next" at bounding box center [588, 204] width 8 height 8
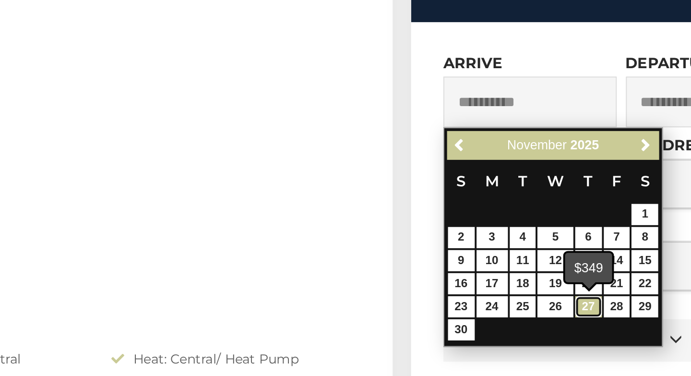
click at [560, 285] on link "27" at bounding box center [558, 287] width 14 height 11
type input "**********"
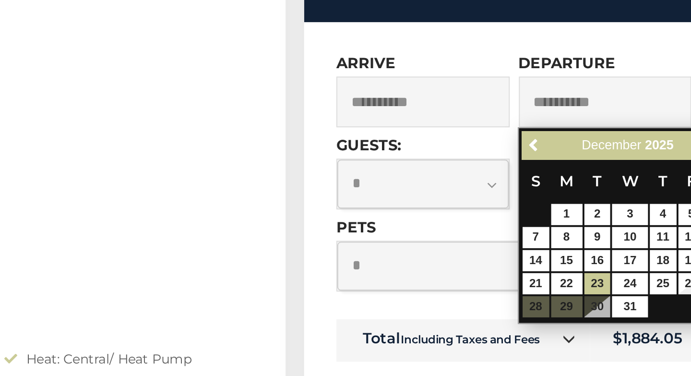
click at [619, 290] on table "S M T W T F S 1 2 3 4 5 6 7 8 9 10 11 12 13 14 15 16 17 18 19 20 21 22 23 24 25…" at bounding box center [634, 252] width 110 height 83
type input "**********"
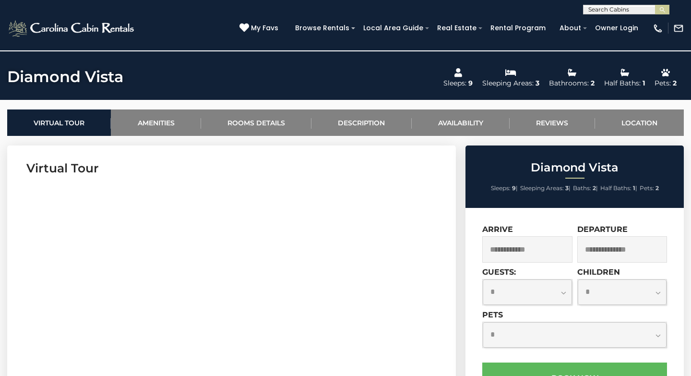
scroll to position [365, 0]
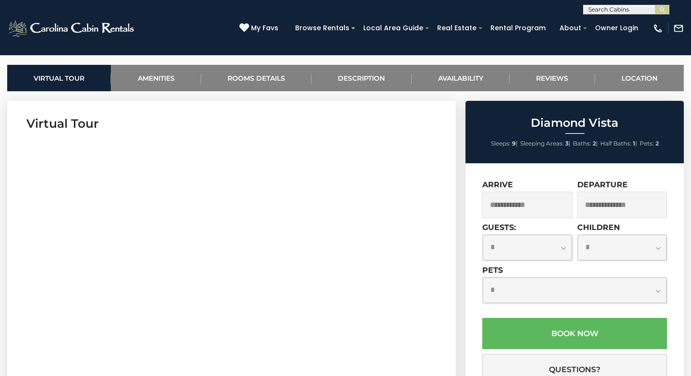
click at [519, 210] on input "text" at bounding box center [527, 205] width 90 height 26
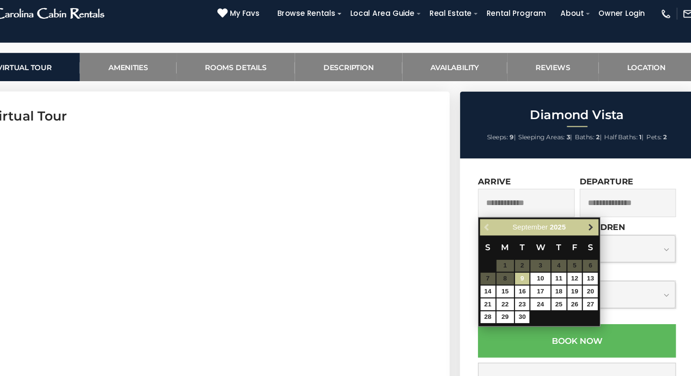
click at [584, 224] on span "Next" at bounding box center [588, 228] width 8 height 8
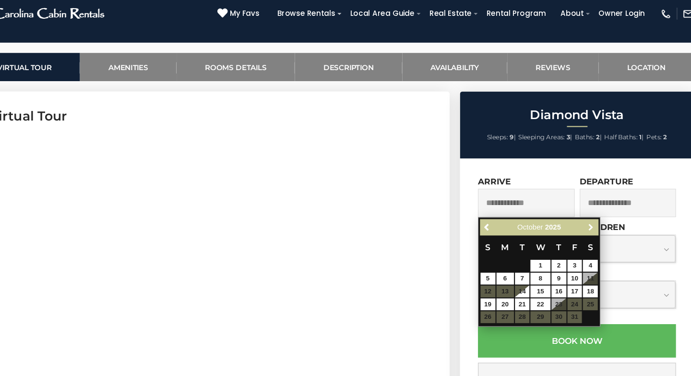
click at [584, 224] on span "Next" at bounding box center [588, 228] width 8 height 8
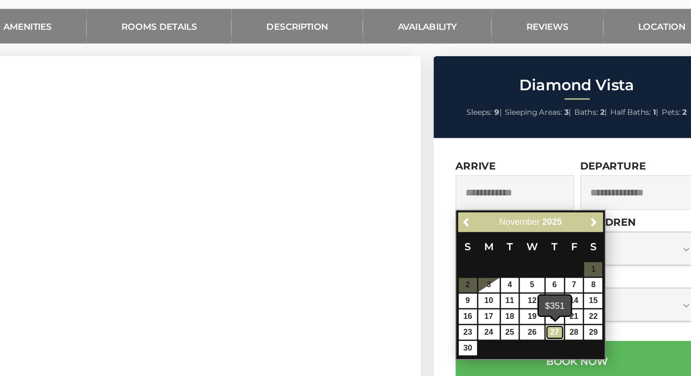
click at [559, 306] on link "27" at bounding box center [558, 311] width 14 height 11
type input "**********"
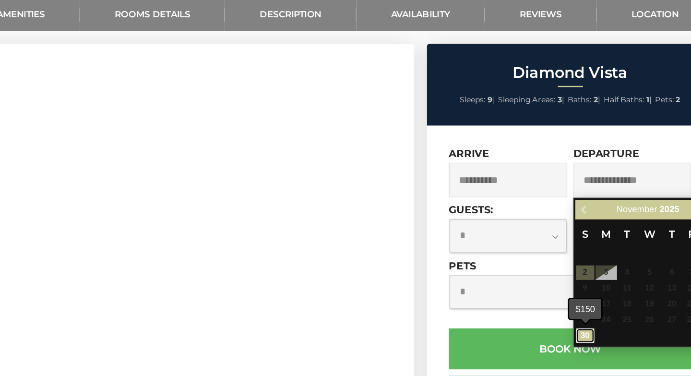
click at [585, 324] on link "30" at bounding box center [586, 323] width 14 height 11
type input "**********"
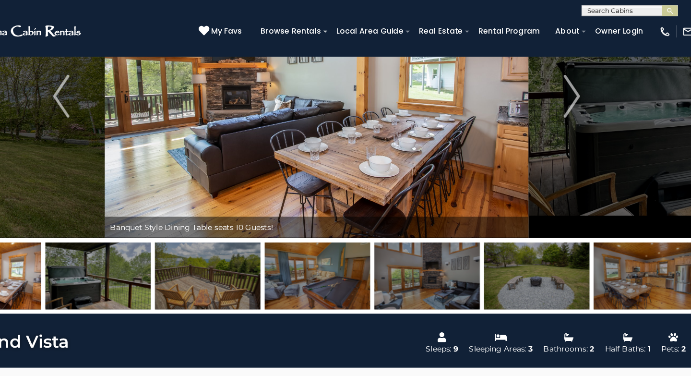
scroll to position [0, 0]
